Goal: Use online tool/utility

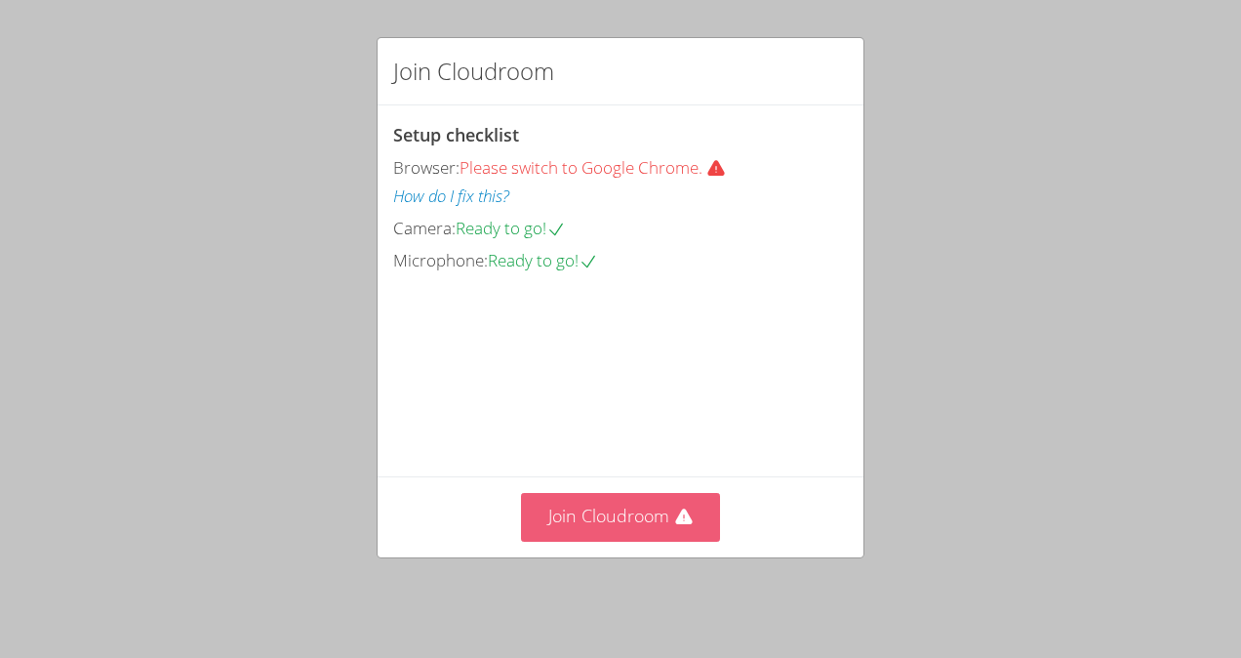
click at [579, 534] on button "Join Cloudroom" at bounding box center [621, 517] width 200 height 48
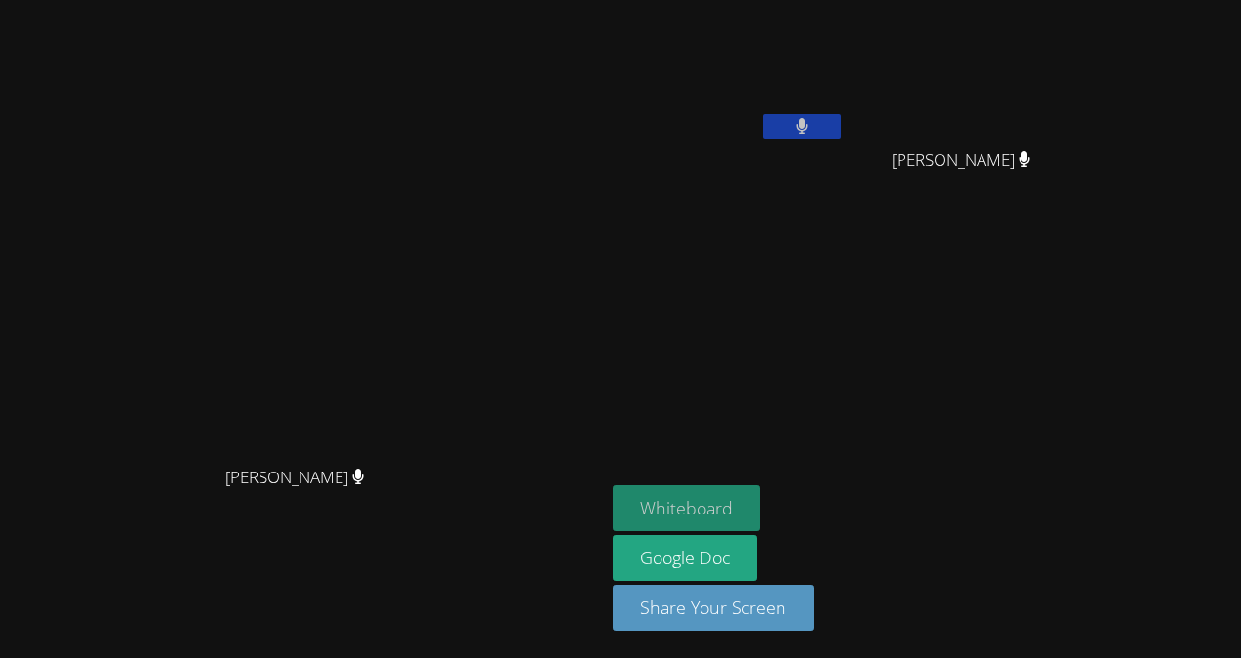
click at [760, 498] on button "Whiteboard" at bounding box center [686, 508] width 147 height 46
click at [841, 127] on button at bounding box center [802, 126] width 78 height 24
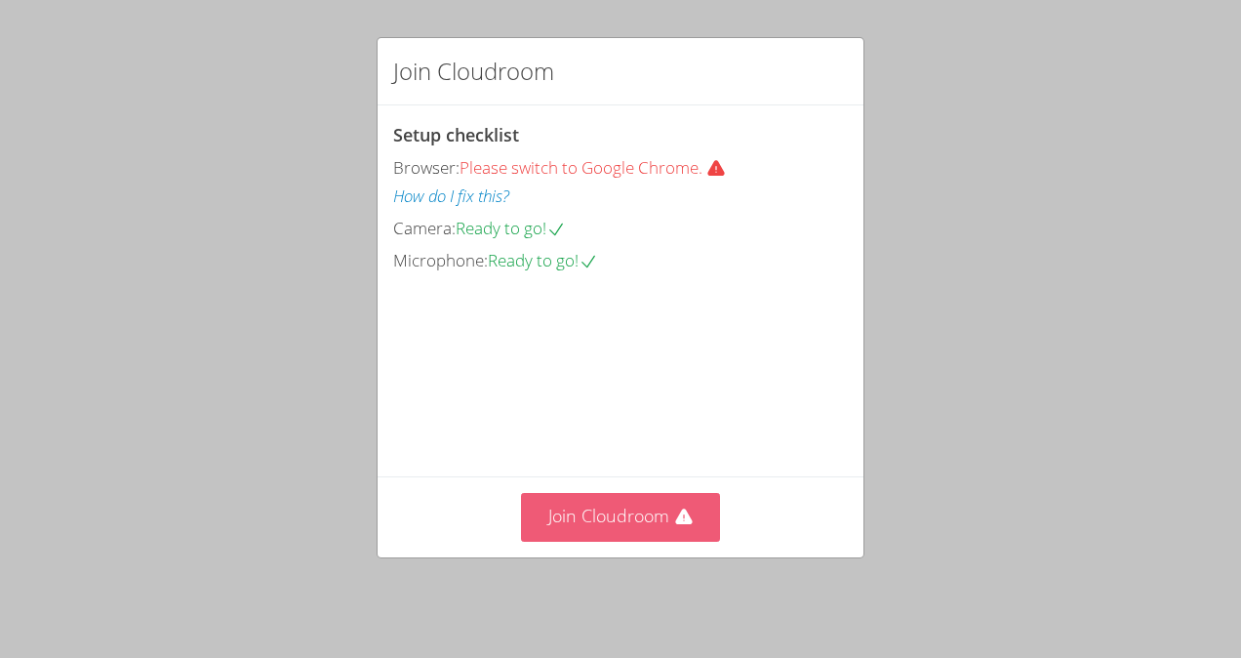
click at [542, 531] on button "Join Cloudroom" at bounding box center [621, 517] width 200 height 48
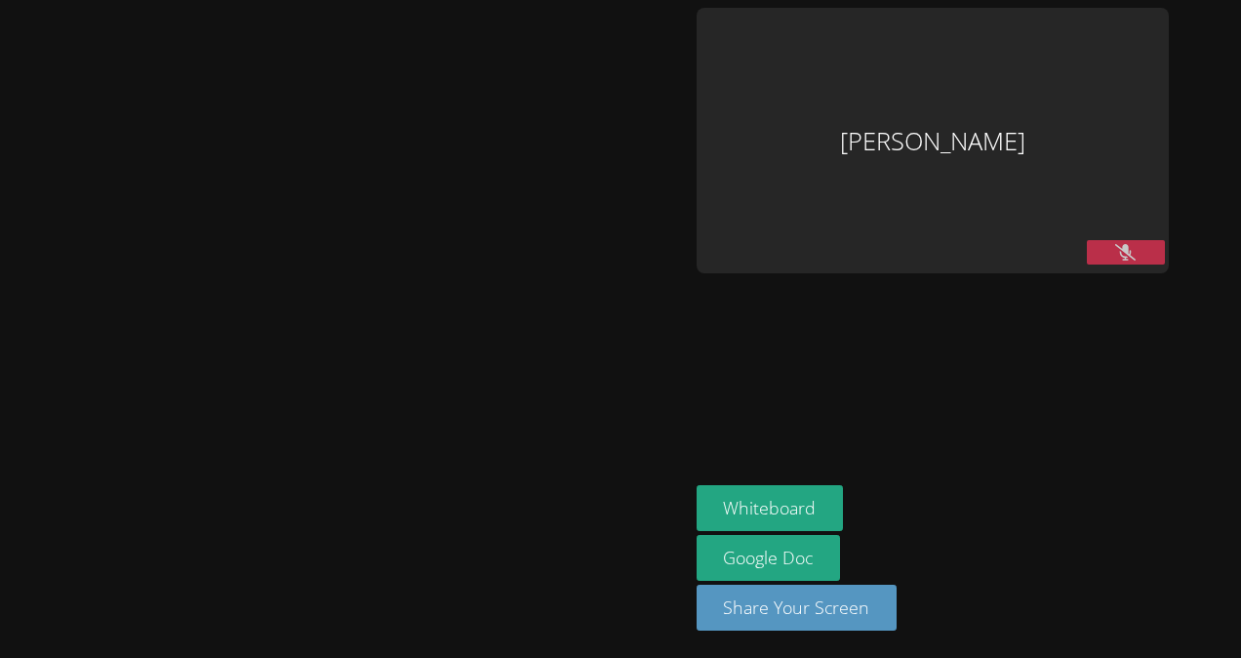
click at [1090, 256] on button at bounding box center [1126, 252] width 78 height 24
